Goal: Task Accomplishment & Management: Manage account settings

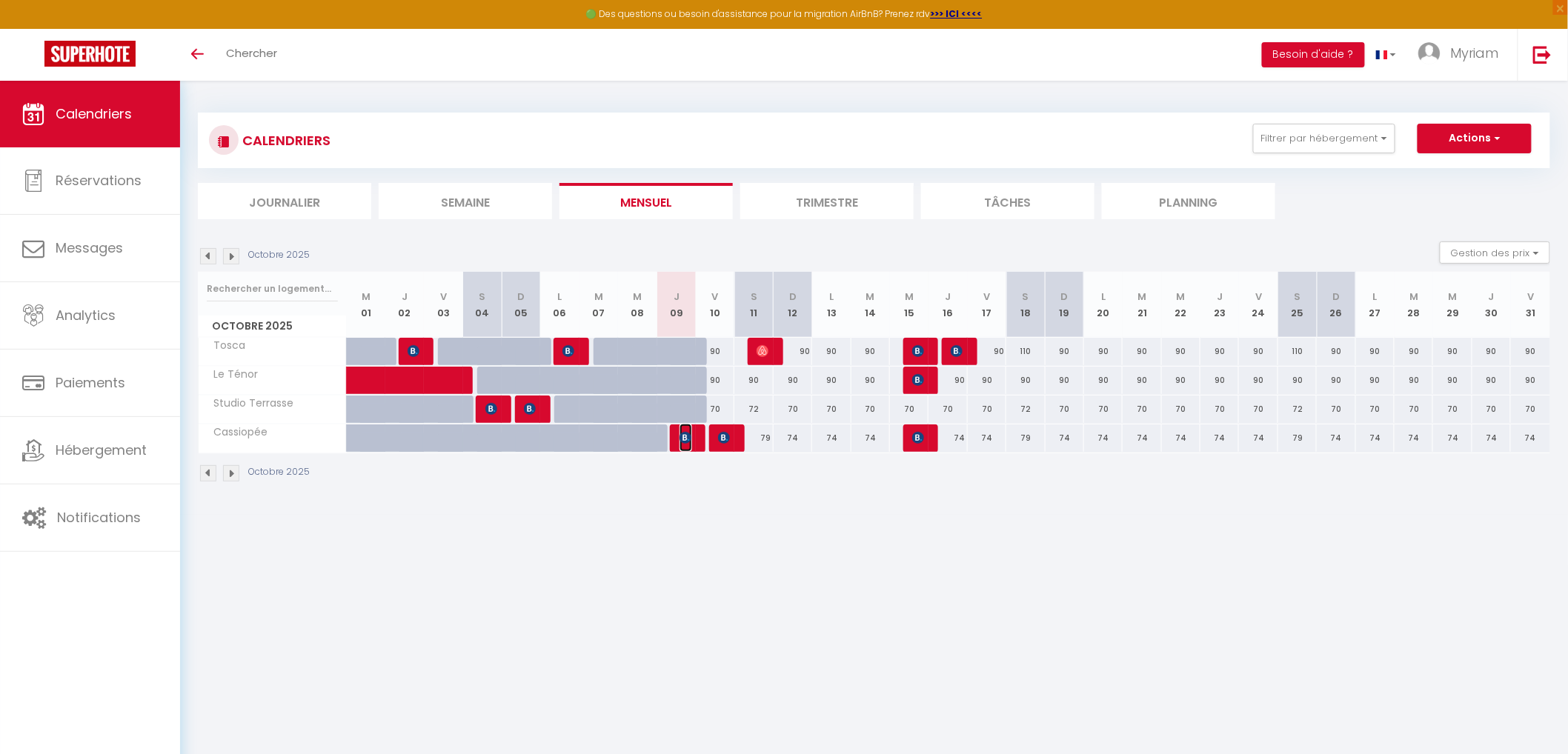
click at [687, 433] on img at bounding box center [685, 438] width 12 height 12
select select "OK"
select select "KO"
select select "0"
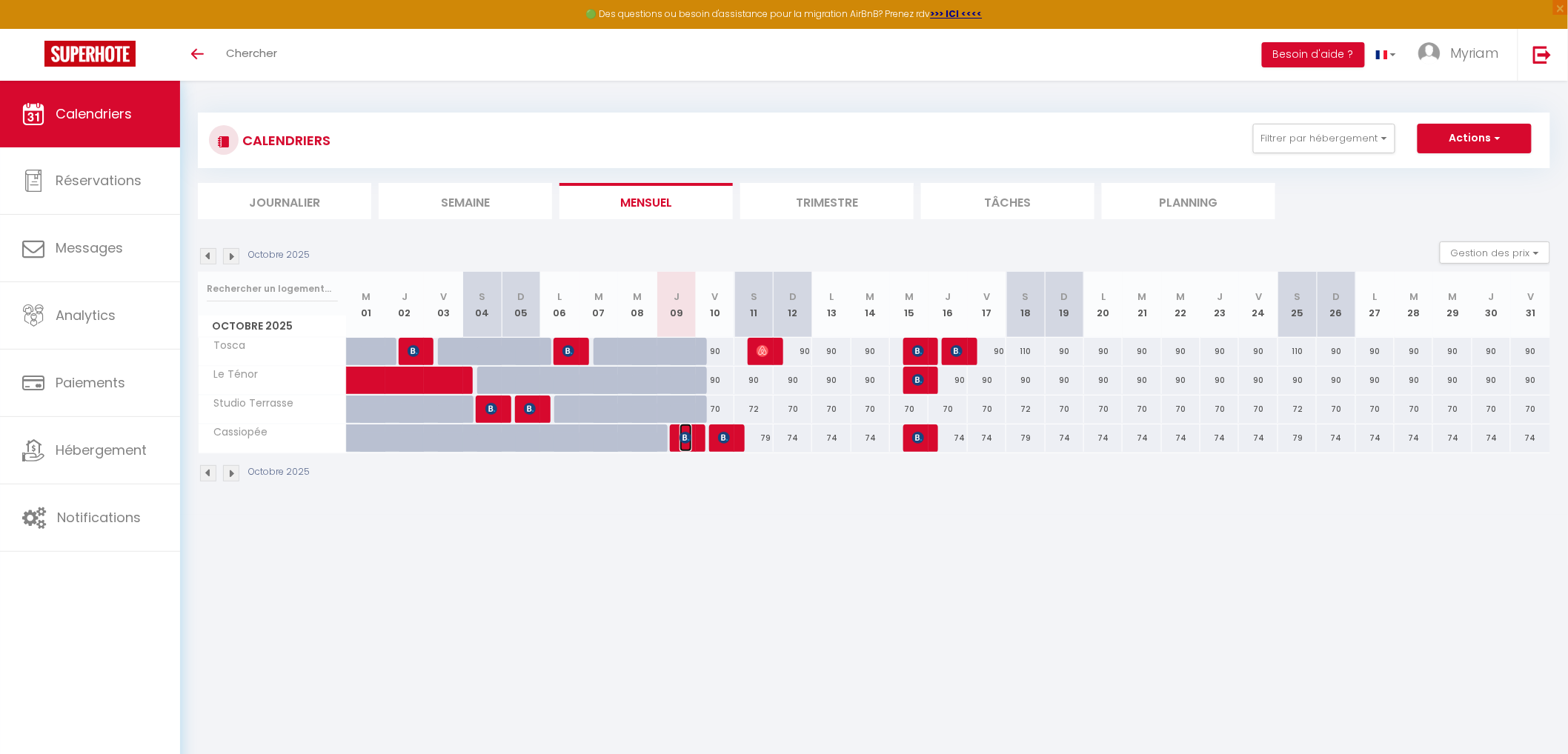
select select "1"
select select
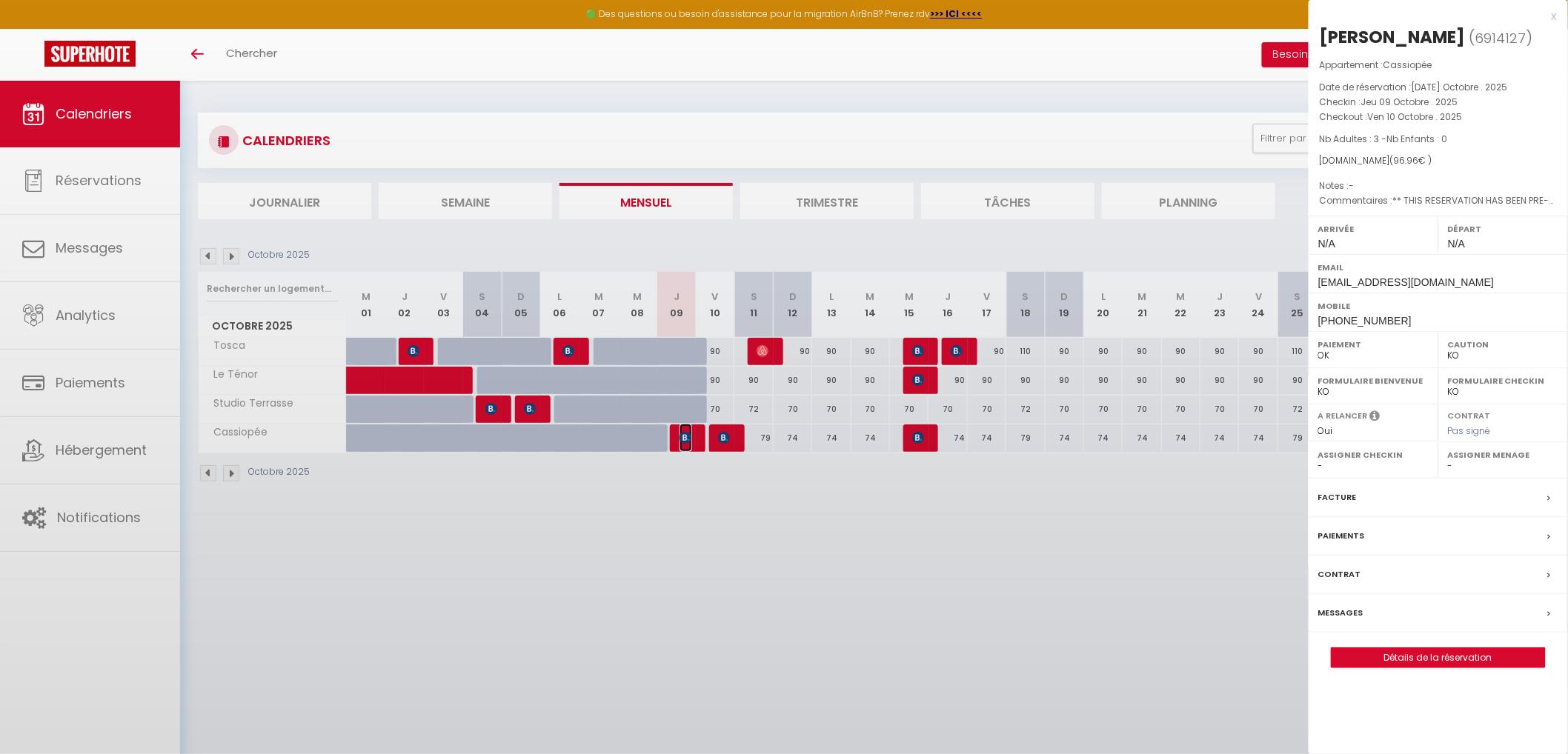
select select "1262"
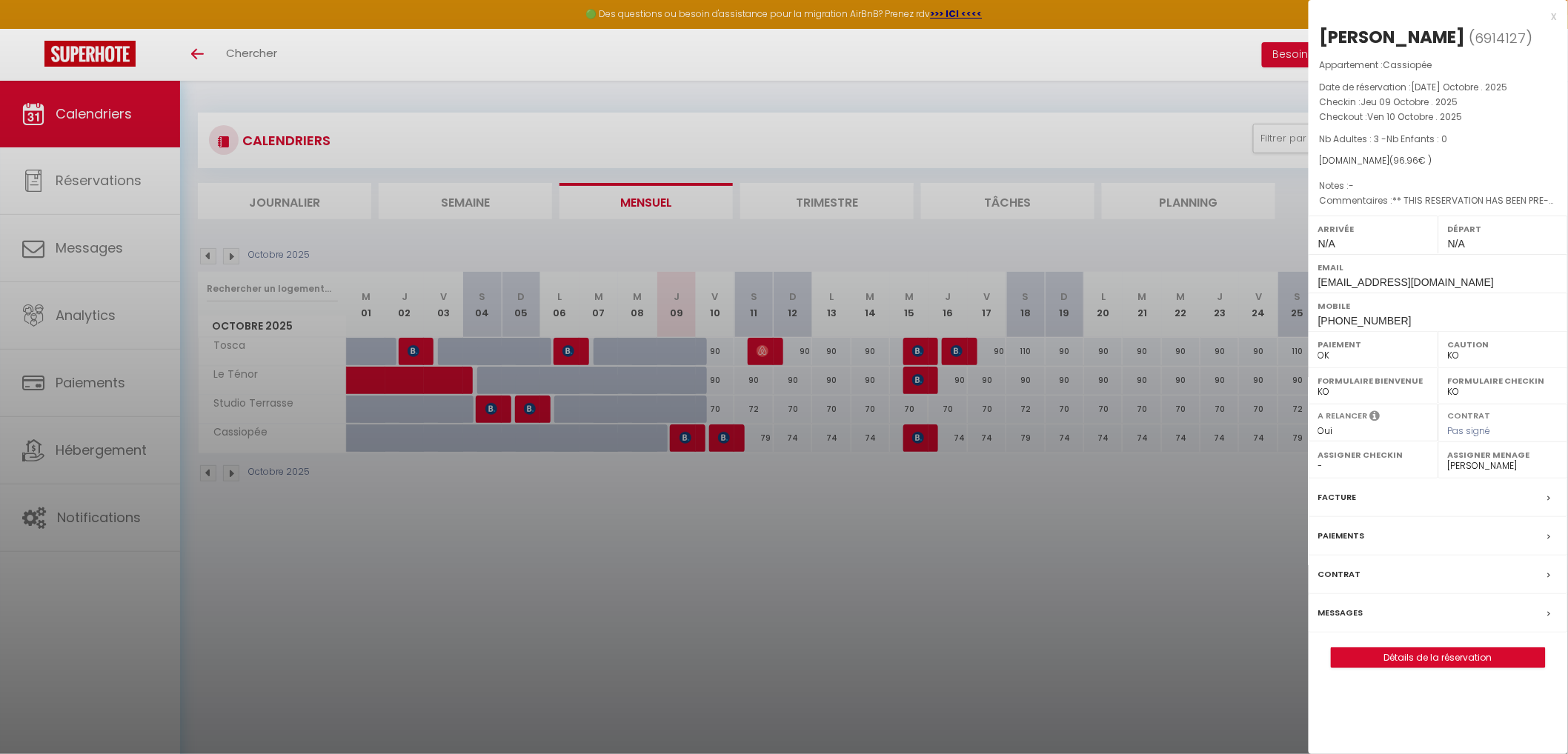
click at [1350, 615] on label "Messages" at bounding box center [1341, 613] width 45 height 15
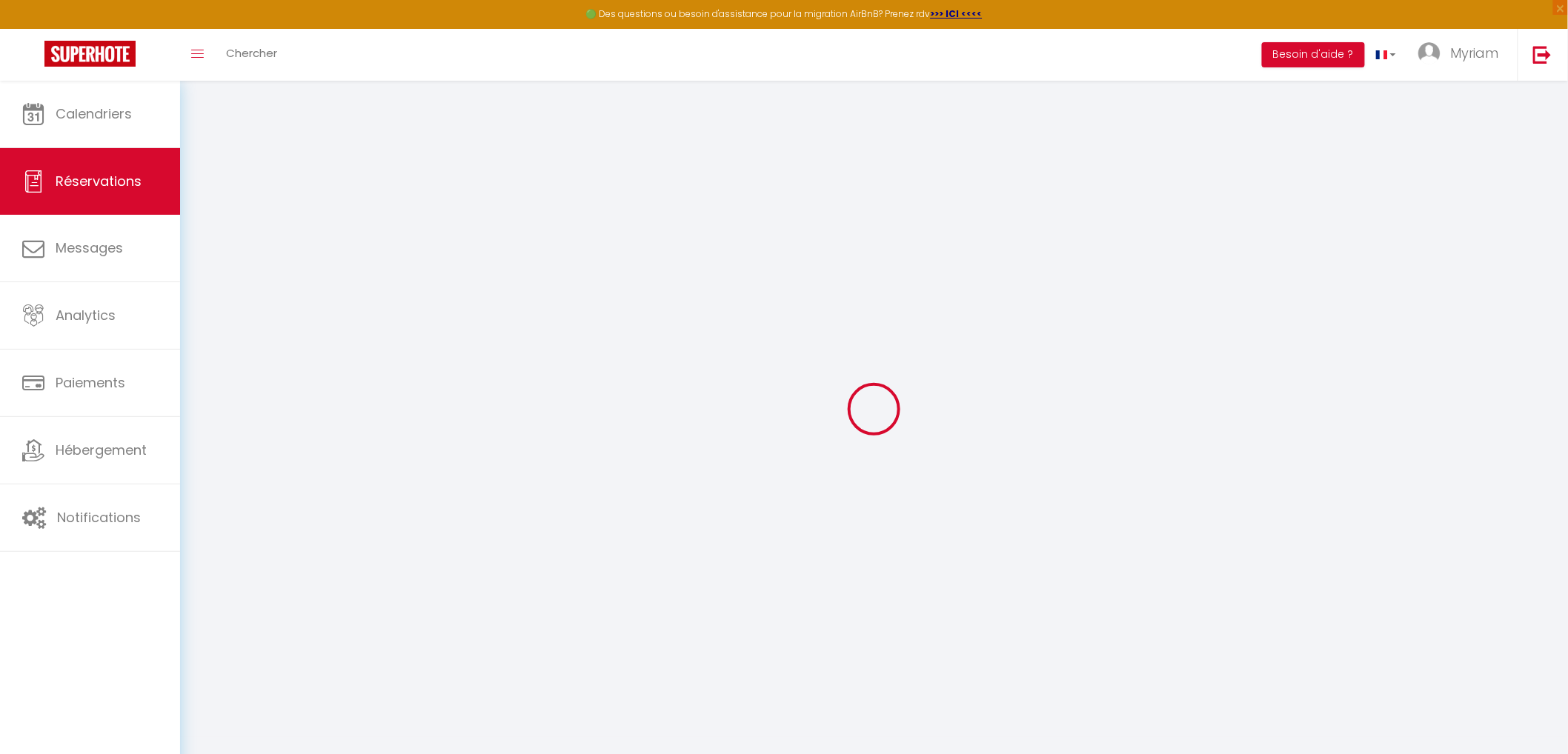
select select
checkbox input "false"
select select
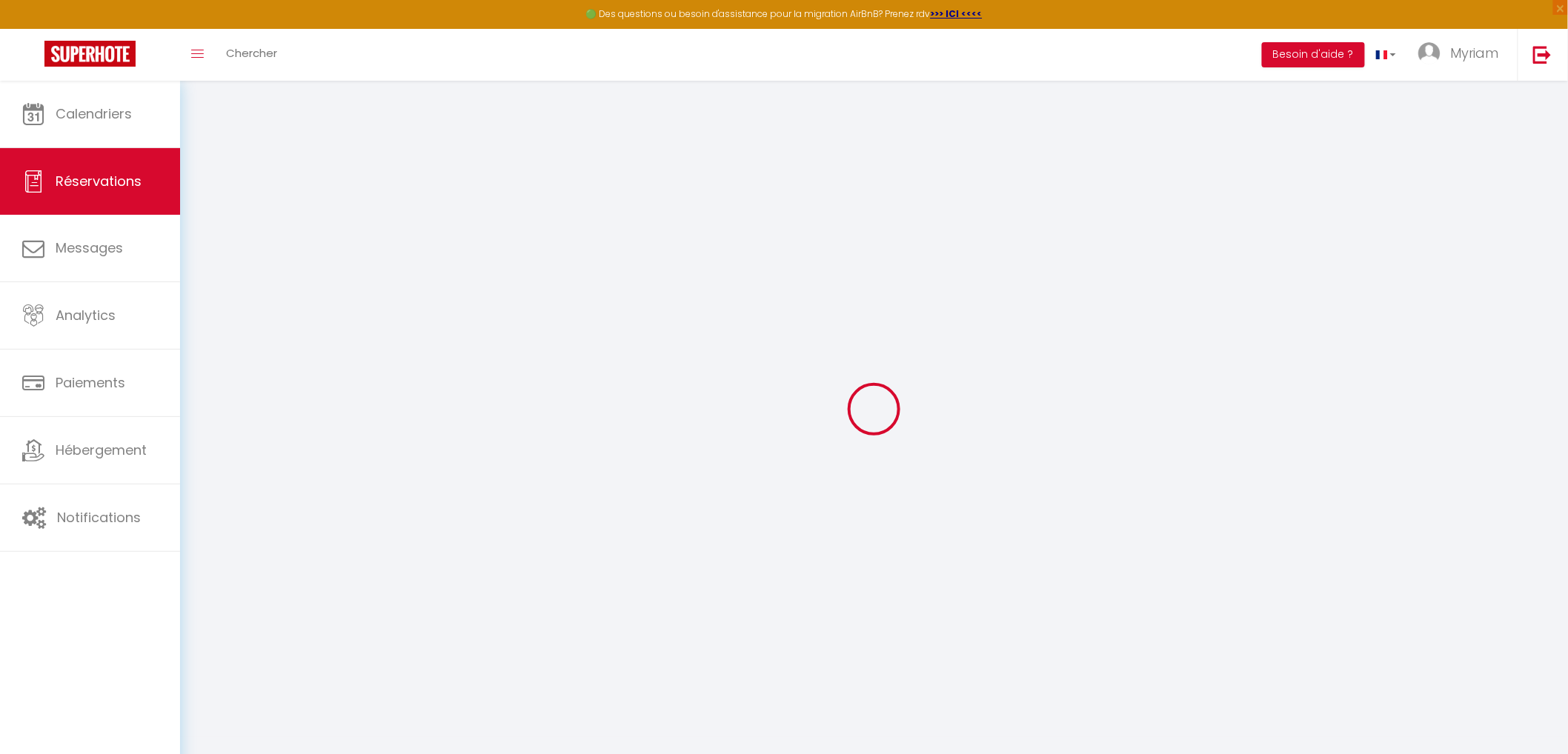
checkbox input "false"
type textarea "** THIS RESERVATION HAS BEEN PRE-PAID ** BOOKING NOTE : Payment charge is EUR 1…"
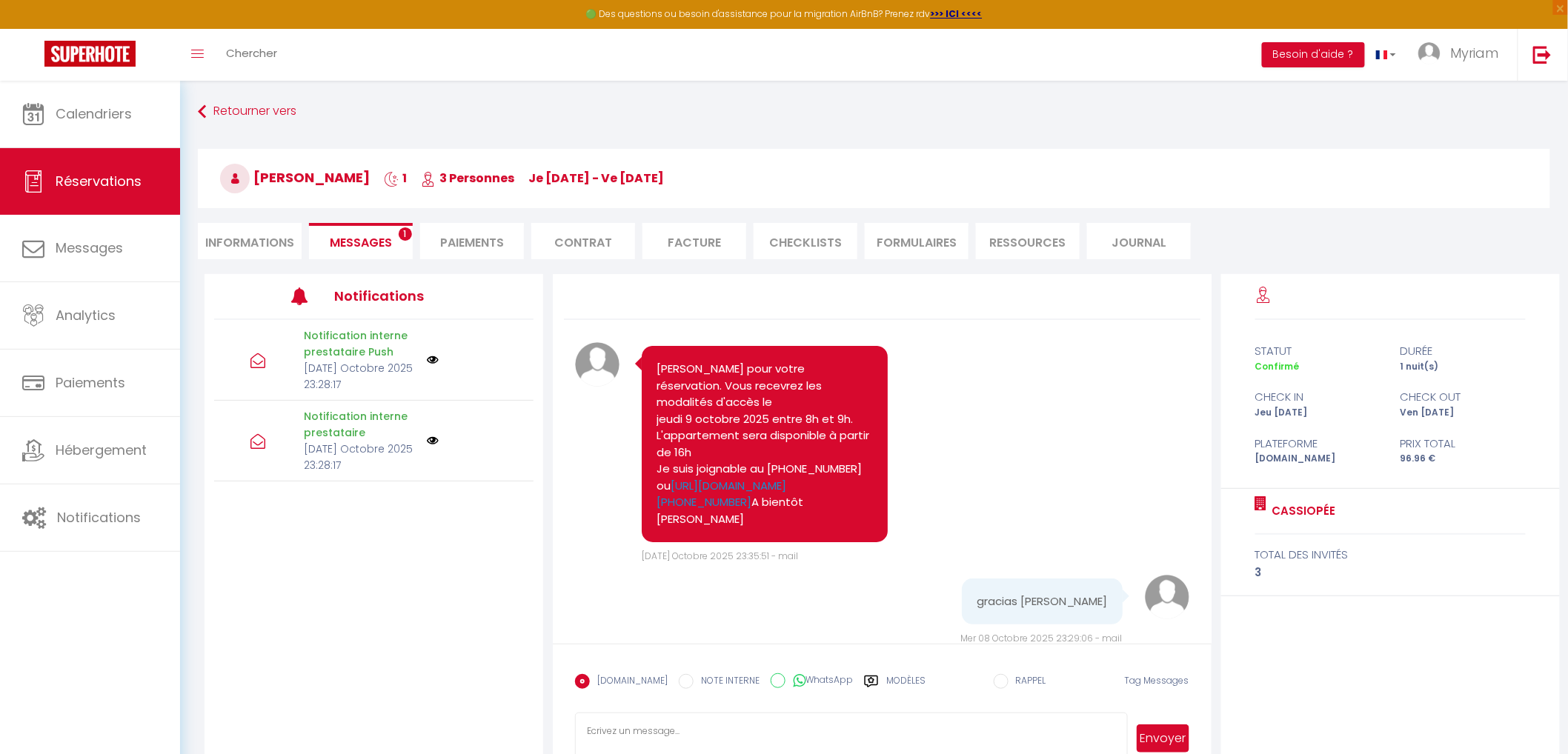
scroll to position [1161, 0]
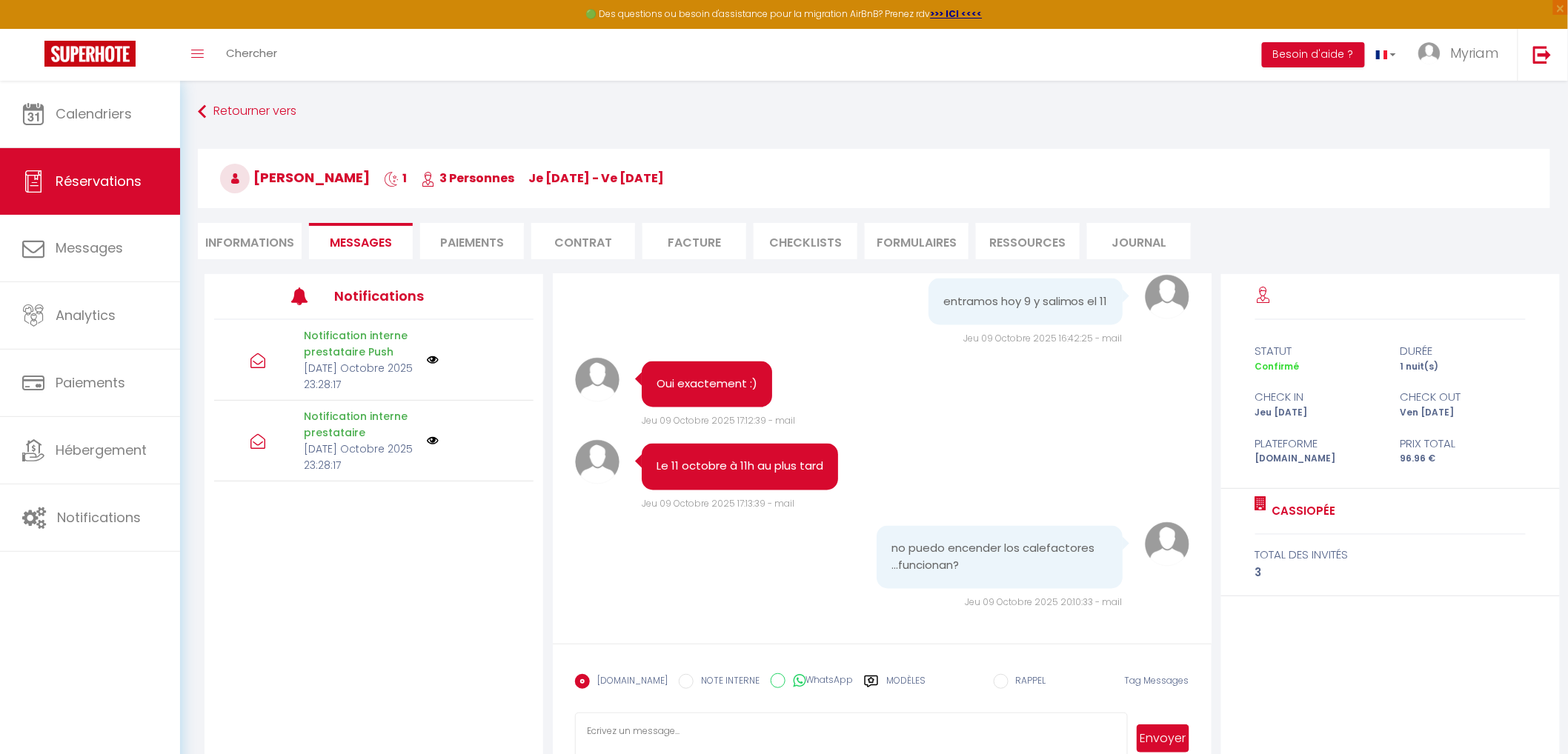
click at [771, 681] on input "WhatsApp" at bounding box center [778, 680] width 14 height 14
radio input "true"
radio input "false"
click at [754, 723] on textarea at bounding box center [851, 739] width 552 height 52
type textarea "l"
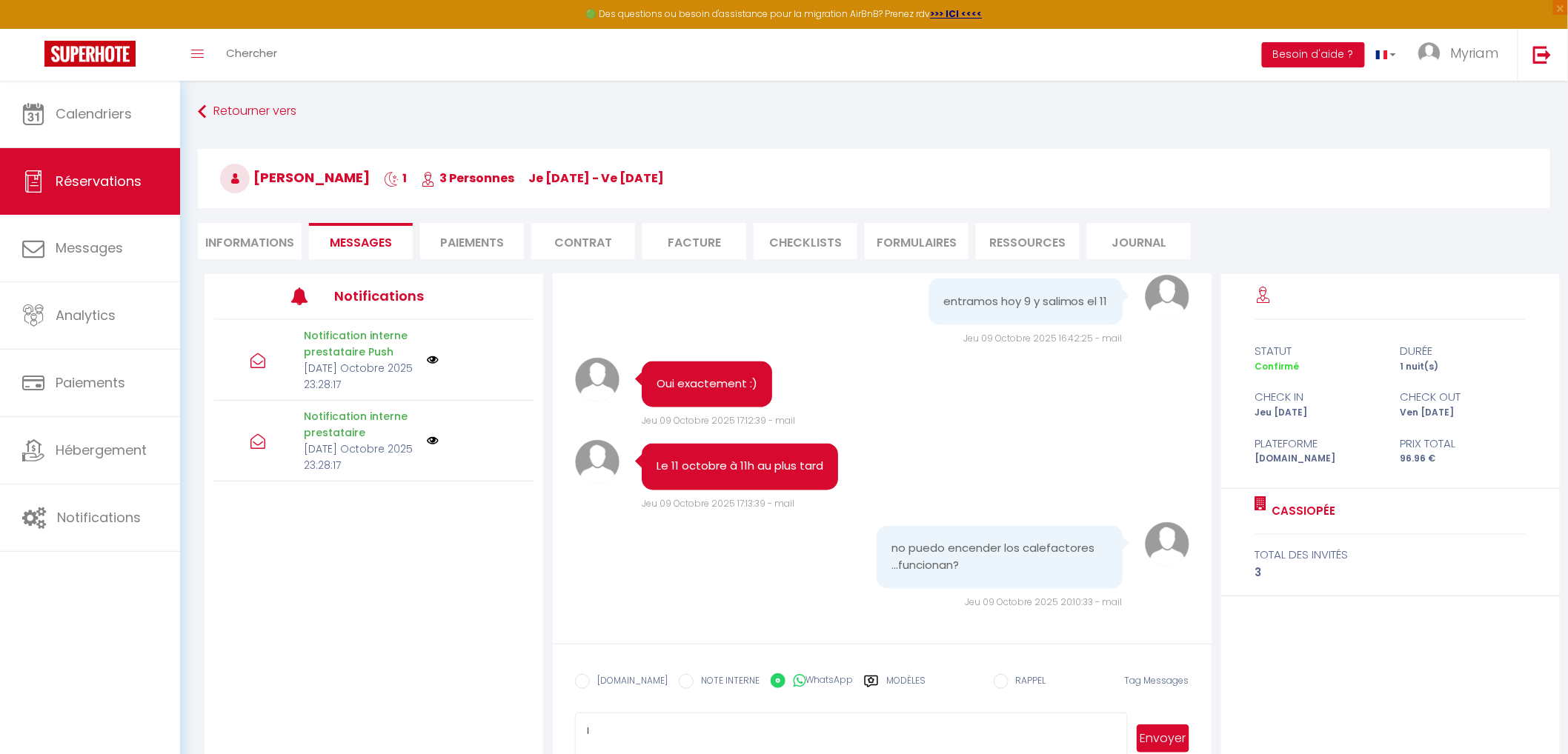
click at [1150, 728] on button "Envoyer" at bounding box center [1163, 738] width 52 height 28
